Goal: Information Seeking & Learning: Learn about a topic

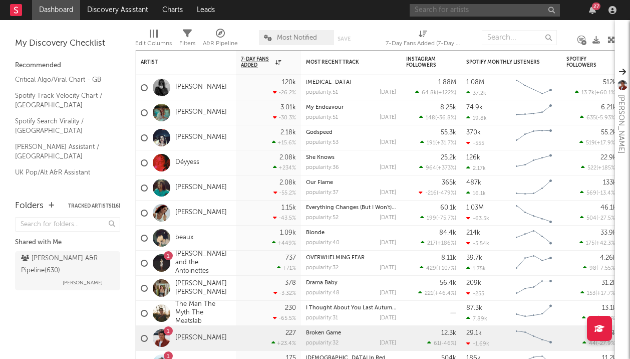
click at [463, 6] on input "text" at bounding box center [485, 10] width 150 height 13
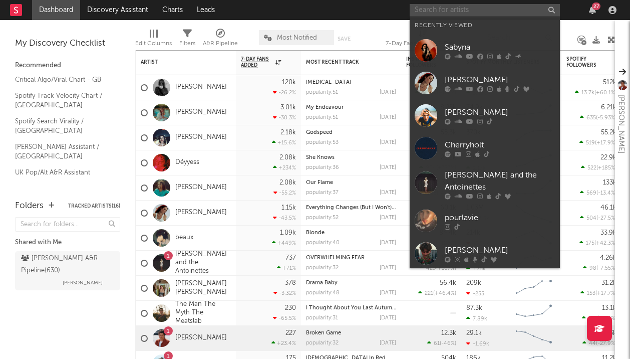
type input "k"
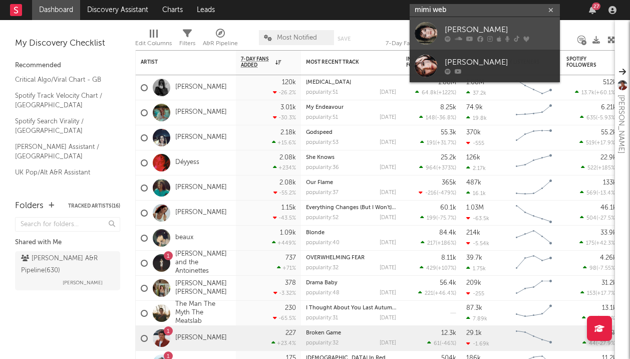
type input "mimi web"
click at [531, 36] on div "[PERSON_NAME]" at bounding box center [500, 30] width 110 height 12
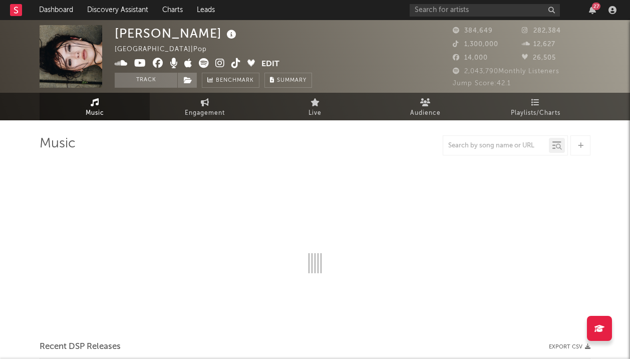
select select "6m"
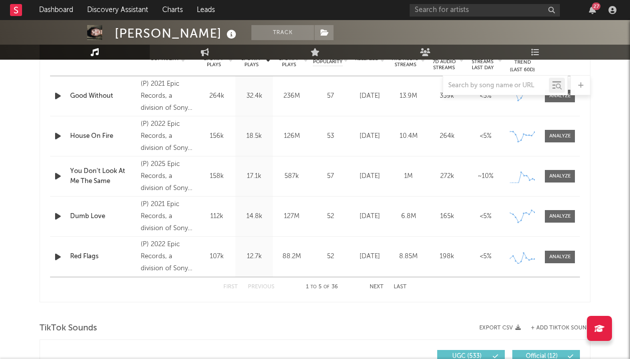
scroll to position [425, 0]
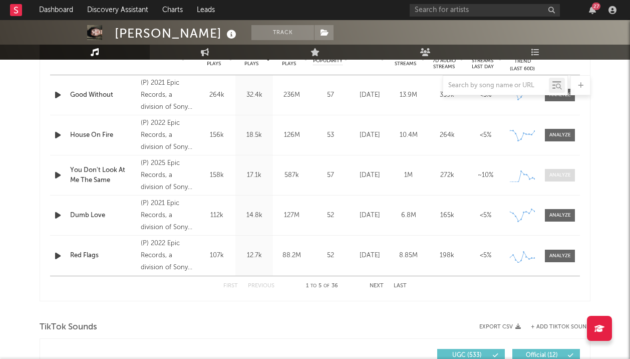
click at [558, 181] on span at bounding box center [560, 175] width 30 height 13
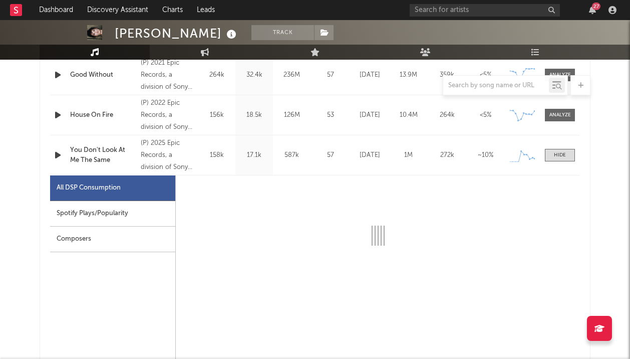
select select "1w"
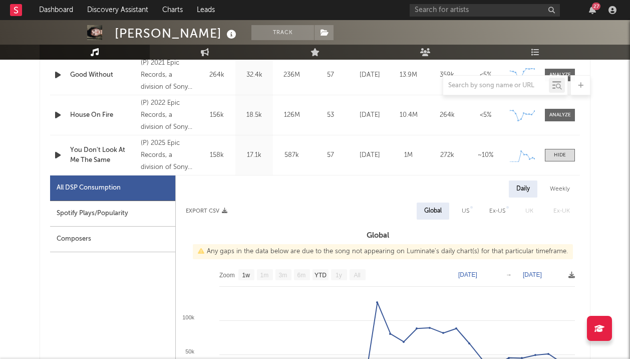
click at [98, 207] on div "Spotify Plays/Popularity" at bounding box center [112, 214] width 125 height 26
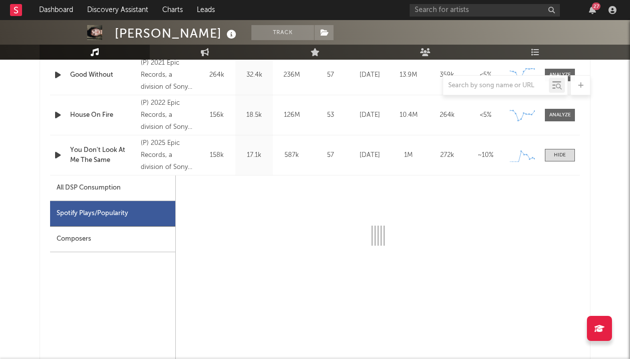
select select "1w"
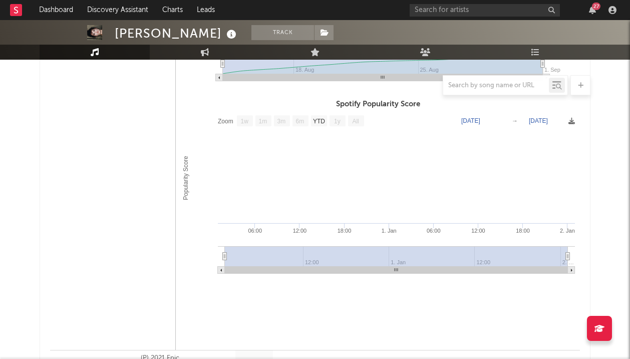
scroll to position [749, 0]
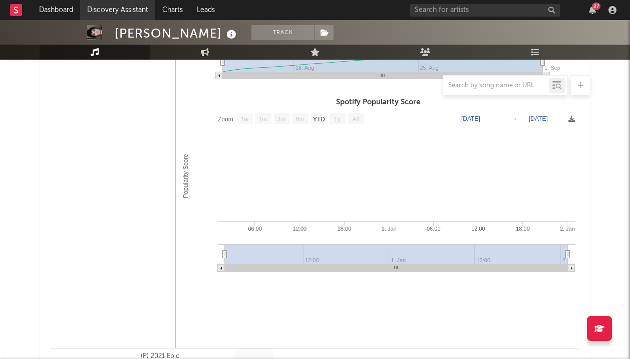
click at [96, 9] on link "Discovery Assistant" at bounding box center [117, 10] width 75 height 20
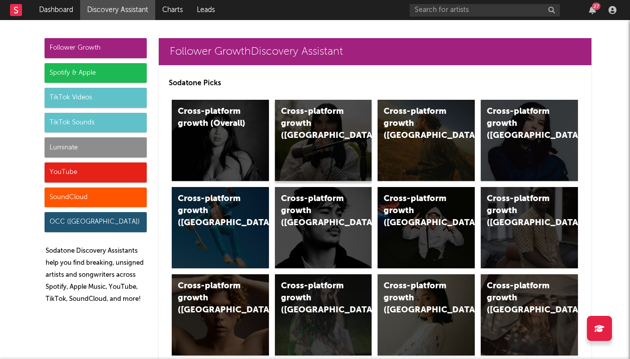
click at [276, 129] on div "Cross-platform growth ([GEOGRAPHIC_DATA])" at bounding box center [323, 140] width 97 height 81
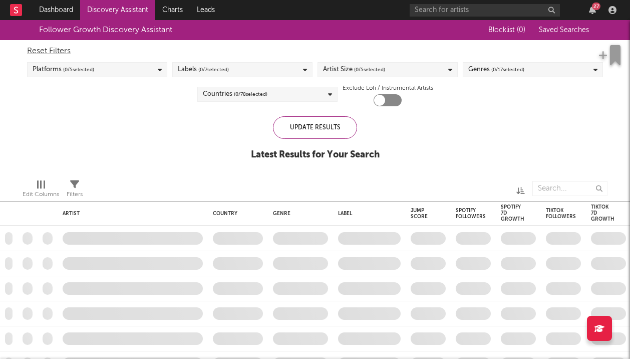
checkbox input "true"
